Goal: Task Accomplishment & Management: Manage account settings

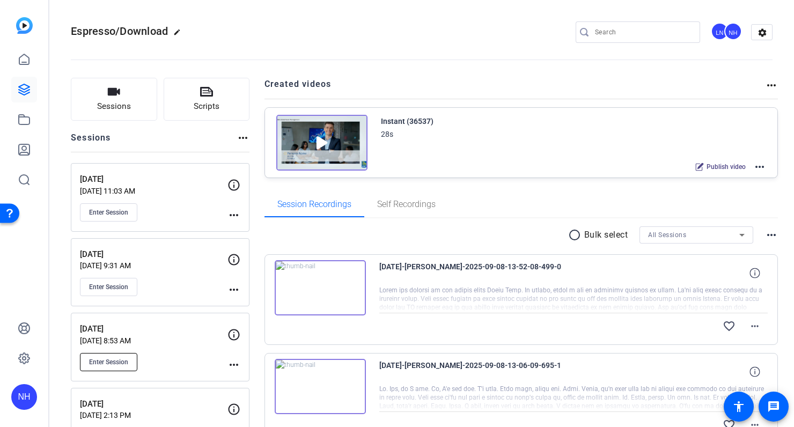
scroll to position [182, 0]
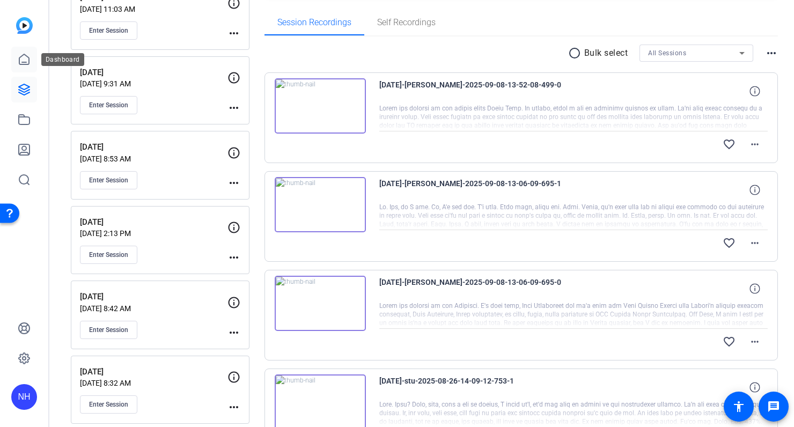
click at [24, 61] on icon at bounding box center [24, 59] width 13 height 13
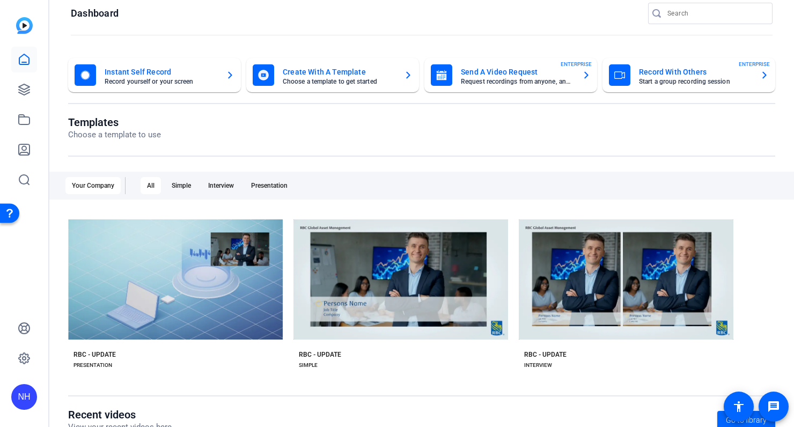
scroll to position [20, 0]
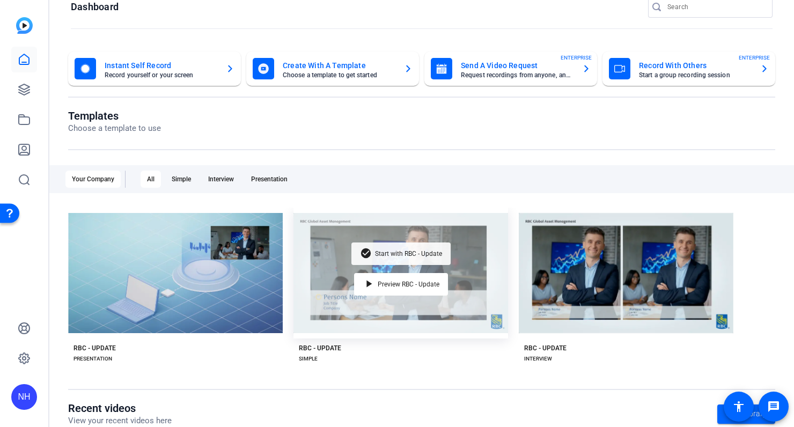
click at [403, 254] on span "Start with RBC - Update" at bounding box center [408, 254] width 67 height 6
click at [0, 0] on mat-sidenav-container "NH Dashboard Instant Self Record Record yourself or your screen Create With A T…" at bounding box center [397, 213] width 794 height 427
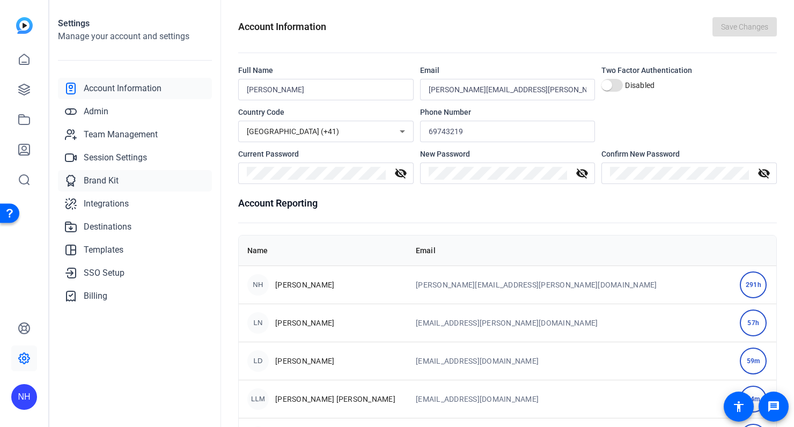
click at [110, 181] on span "Brand Kit" at bounding box center [101, 180] width 35 height 13
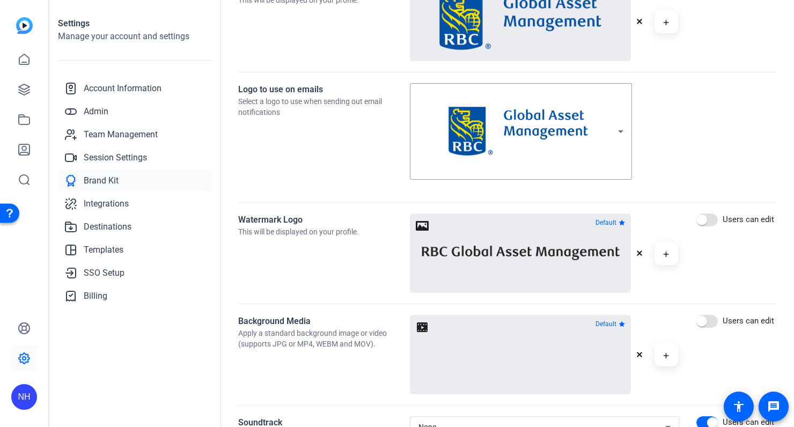
scroll to position [340, 0]
click at [666, 252] on icon "button" at bounding box center [666, 253] width 5 height 5
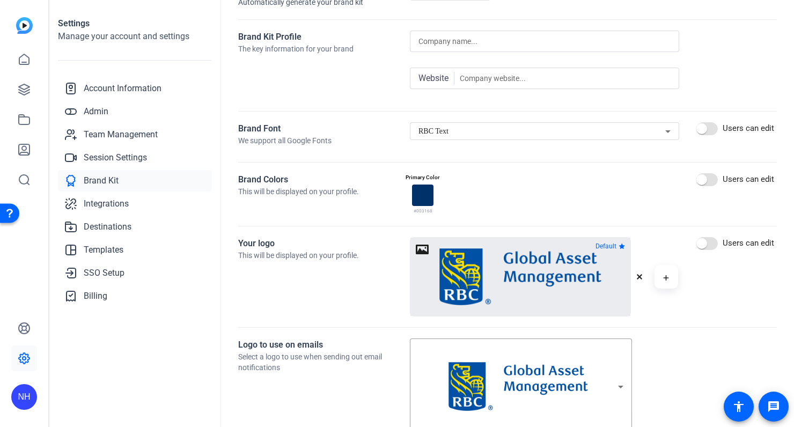
scroll to position [51, 0]
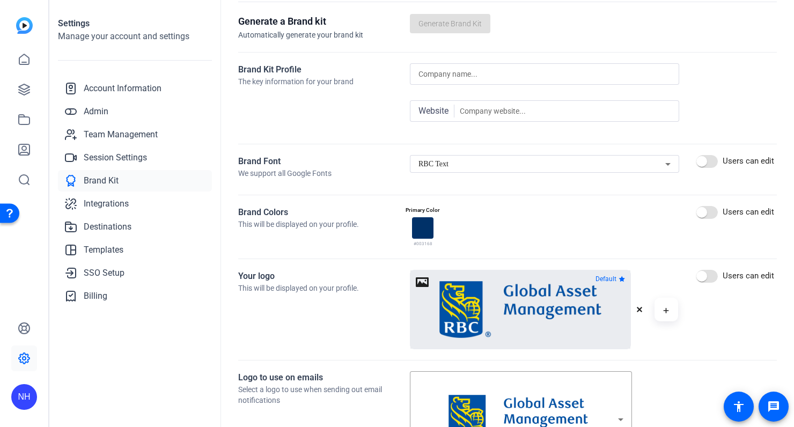
click at [664, 165] on icon at bounding box center [668, 164] width 13 height 13
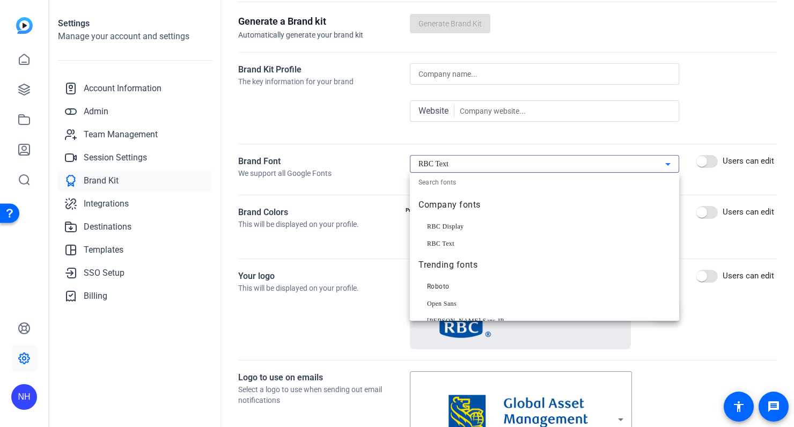
click at [371, 168] on div at bounding box center [397, 213] width 794 height 427
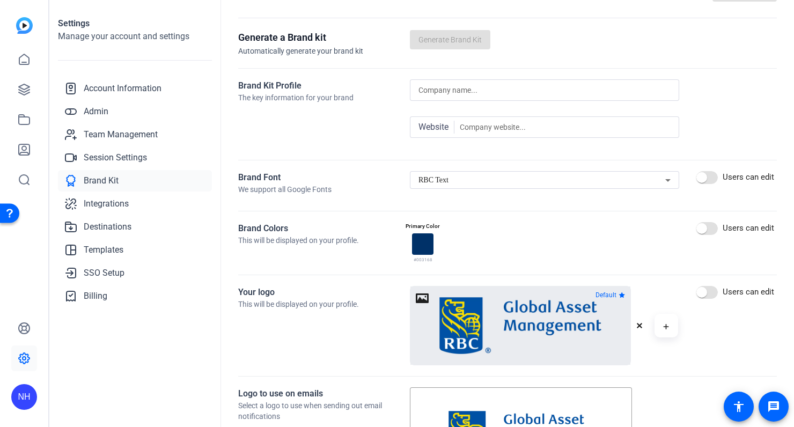
scroll to position [0, 0]
